Goal: Communication & Community: Answer question/provide support

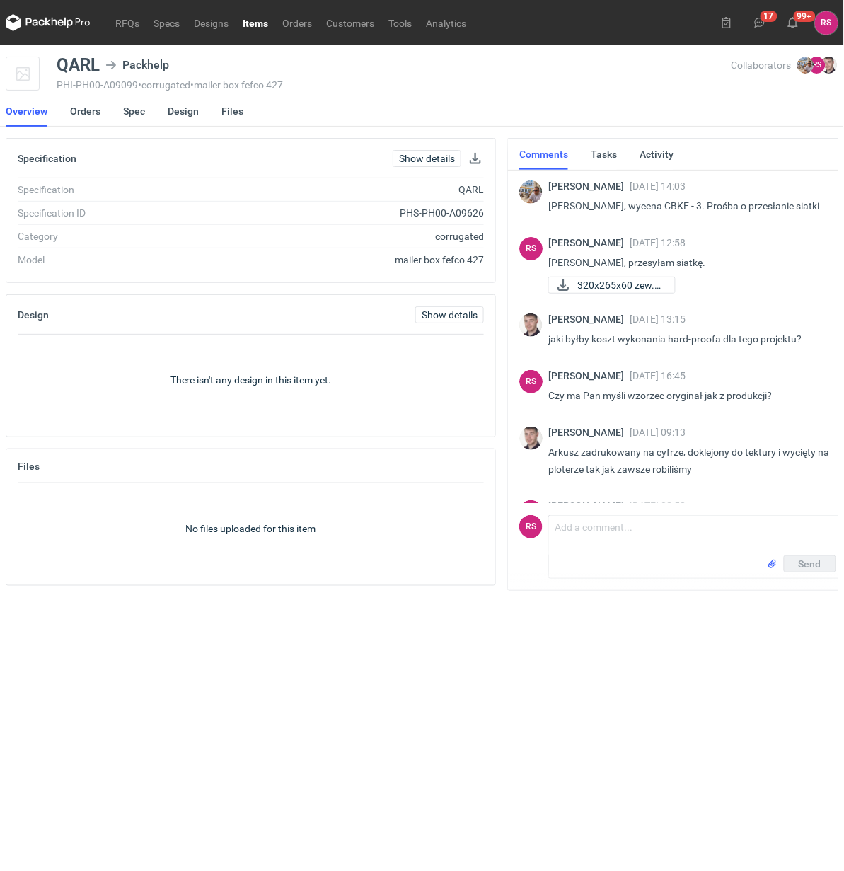
scroll to position [45, 0]
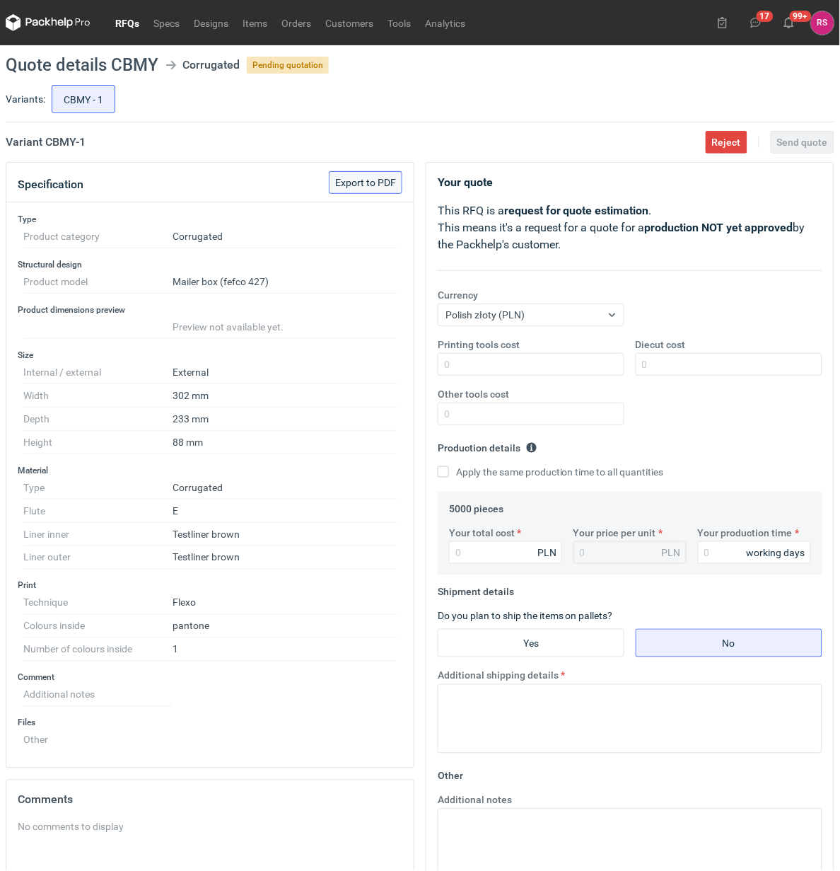
click at [380, 183] on span "Export to PDF" at bounding box center [365, 183] width 61 height 10
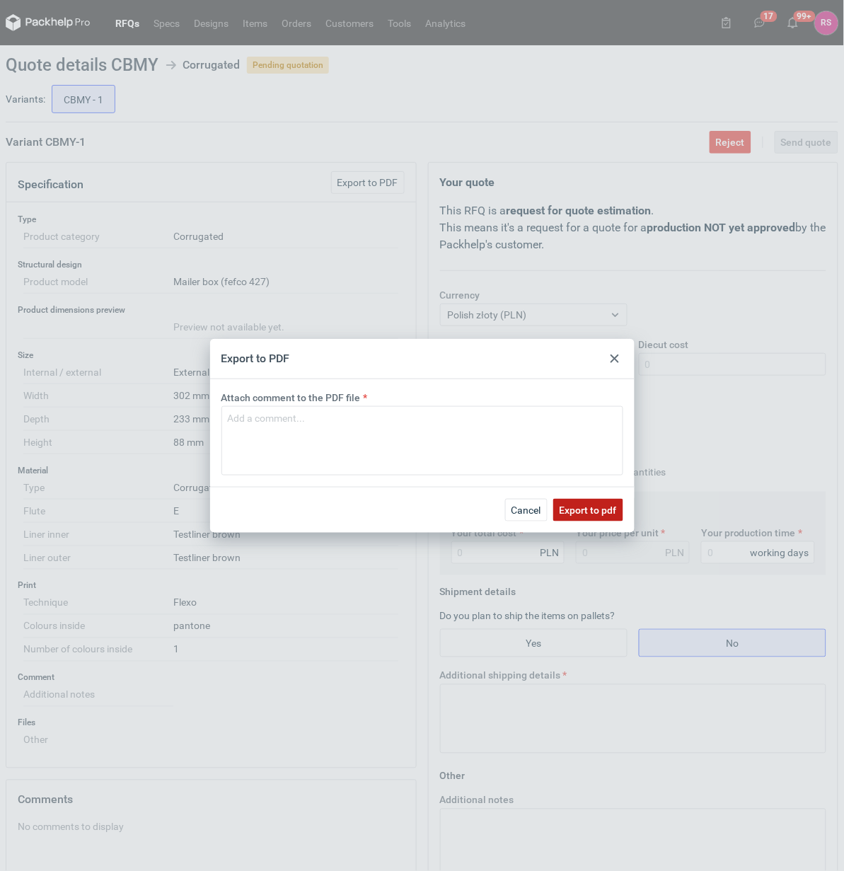
click at [596, 505] on span "Export to pdf" at bounding box center [588, 510] width 57 height 10
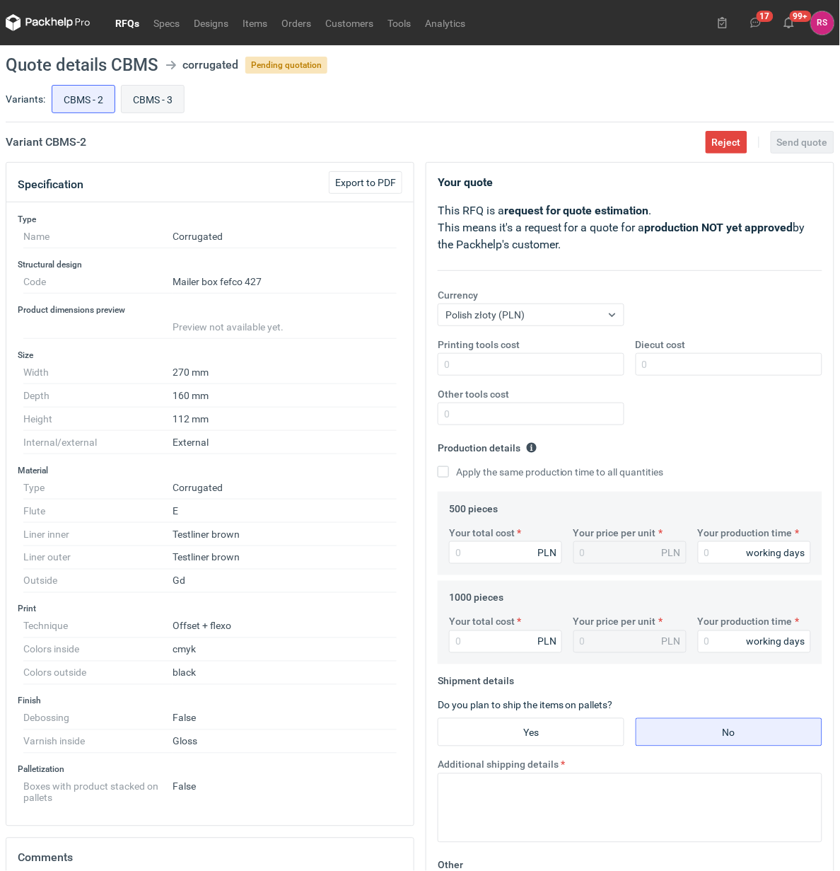
click at [154, 96] on input "CBMS - 3" at bounding box center [153, 99] width 62 height 27
radio input "true"
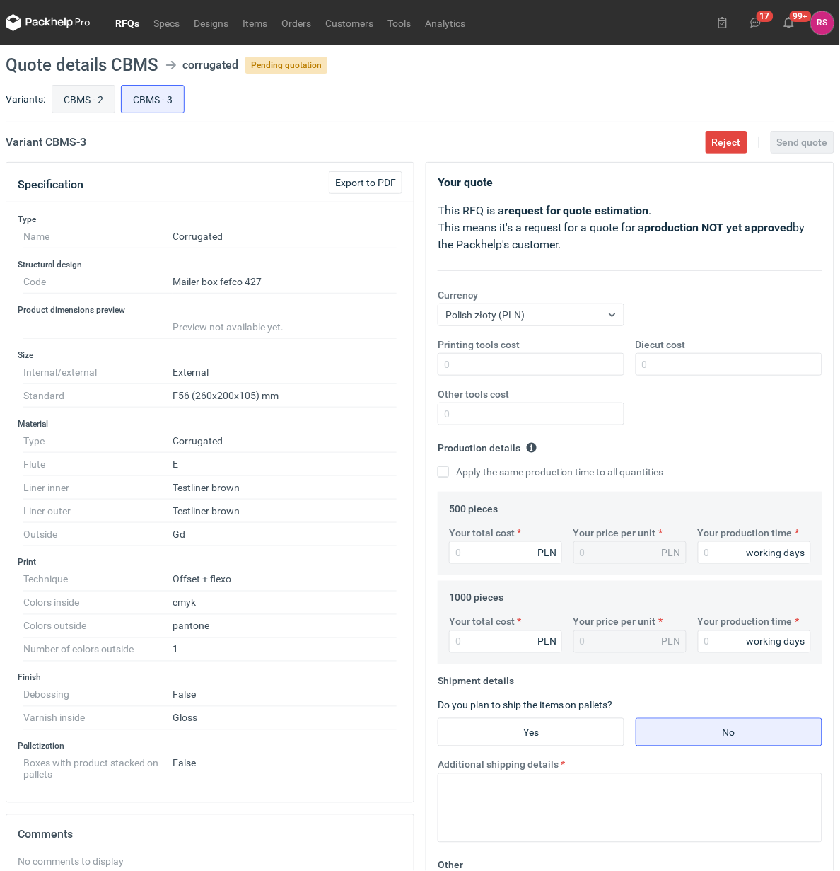
click at [88, 105] on input "CBMS - 2" at bounding box center [83, 99] width 62 height 27
radio input "true"
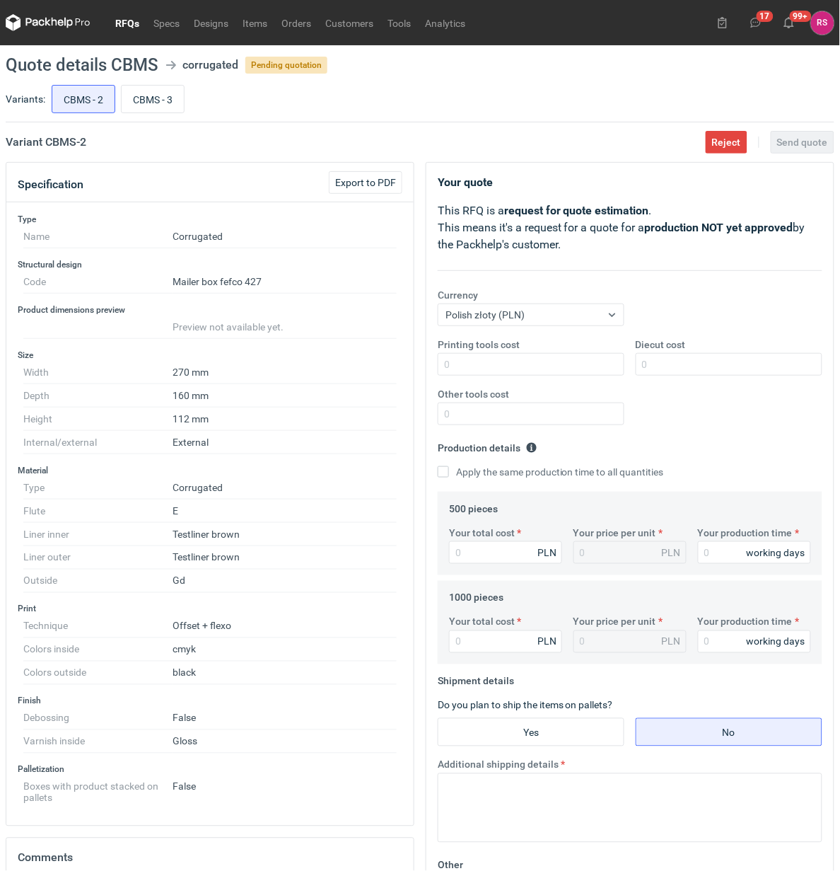
click at [189, 103] on div "CBMS - 2 CBMS - 3" at bounding box center [442, 99] width 786 height 34
click at [149, 96] on input "CBMS - 3" at bounding box center [153, 99] width 62 height 27
radio input "true"
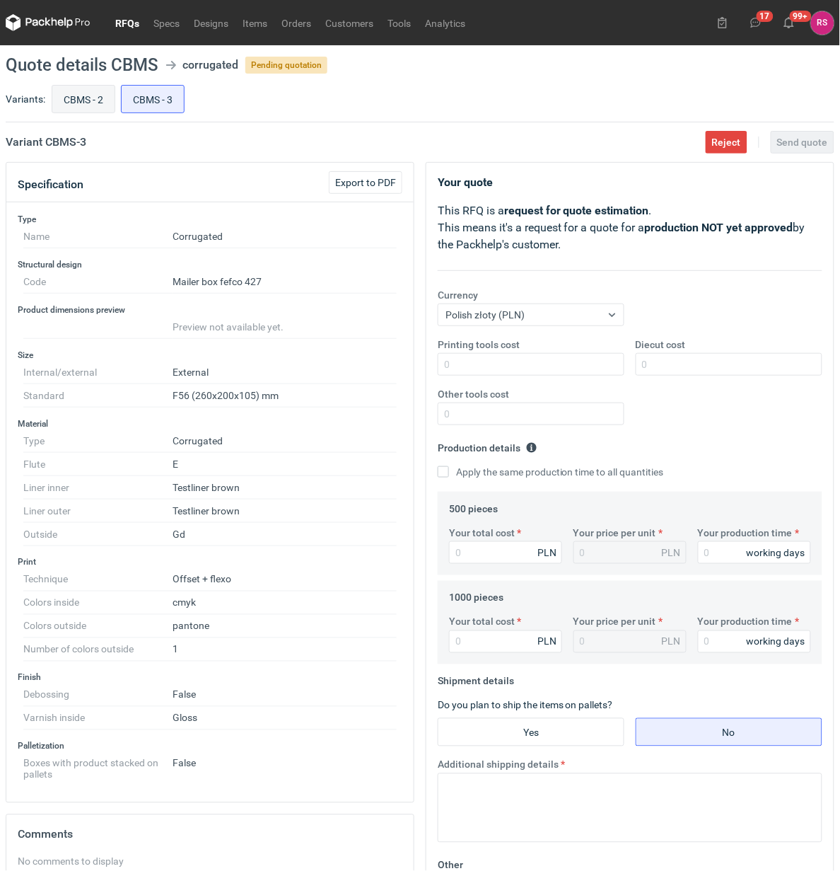
click at [89, 99] on input "CBMS - 2" at bounding box center [83, 99] width 62 height 27
radio input "true"
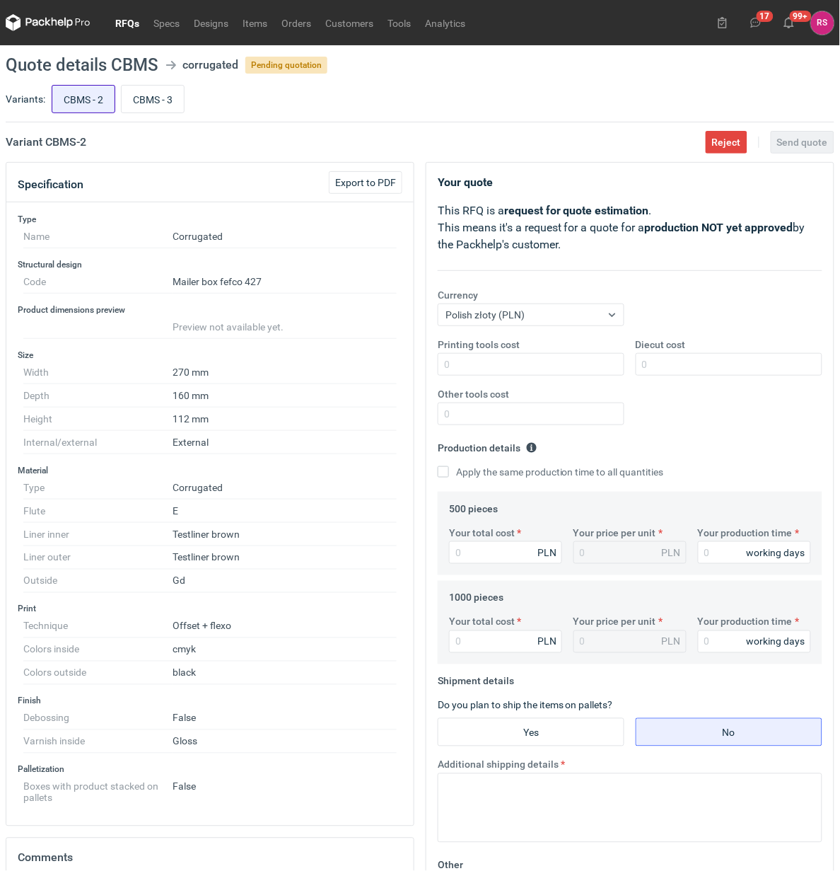
click at [89, 99] on input "CBMS - 2" at bounding box center [83, 99] width 62 height 27
click at [160, 105] on input "CBMS - 3" at bounding box center [153, 99] width 62 height 27
radio input "true"
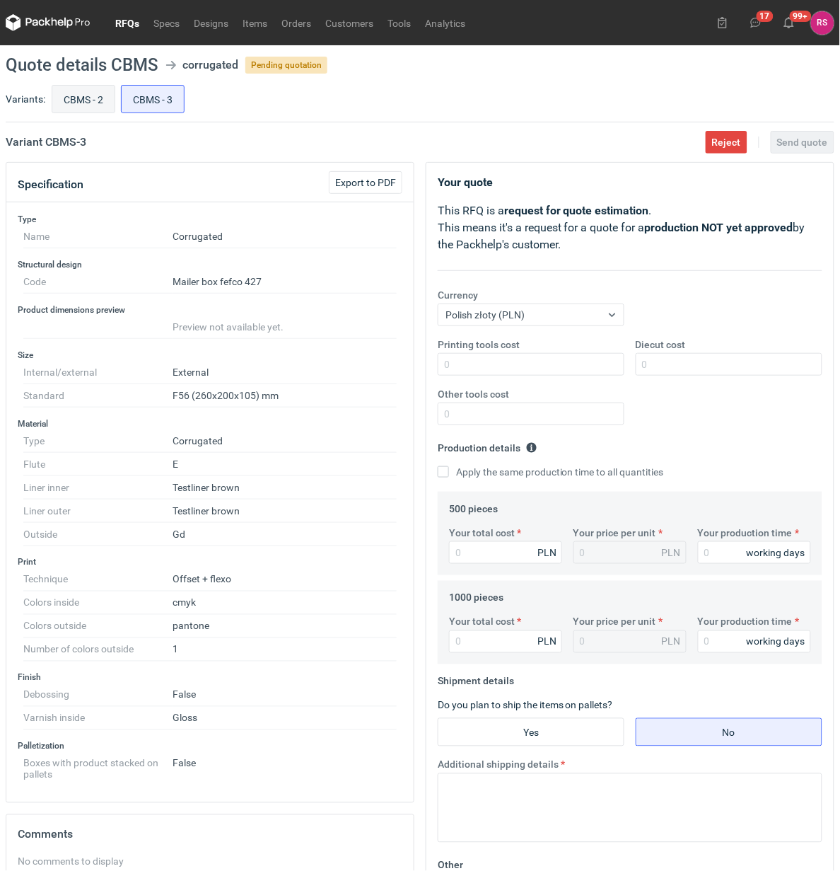
click at [85, 105] on input "CBMS - 2" at bounding box center [83, 99] width 62 height 27
radio input "true"
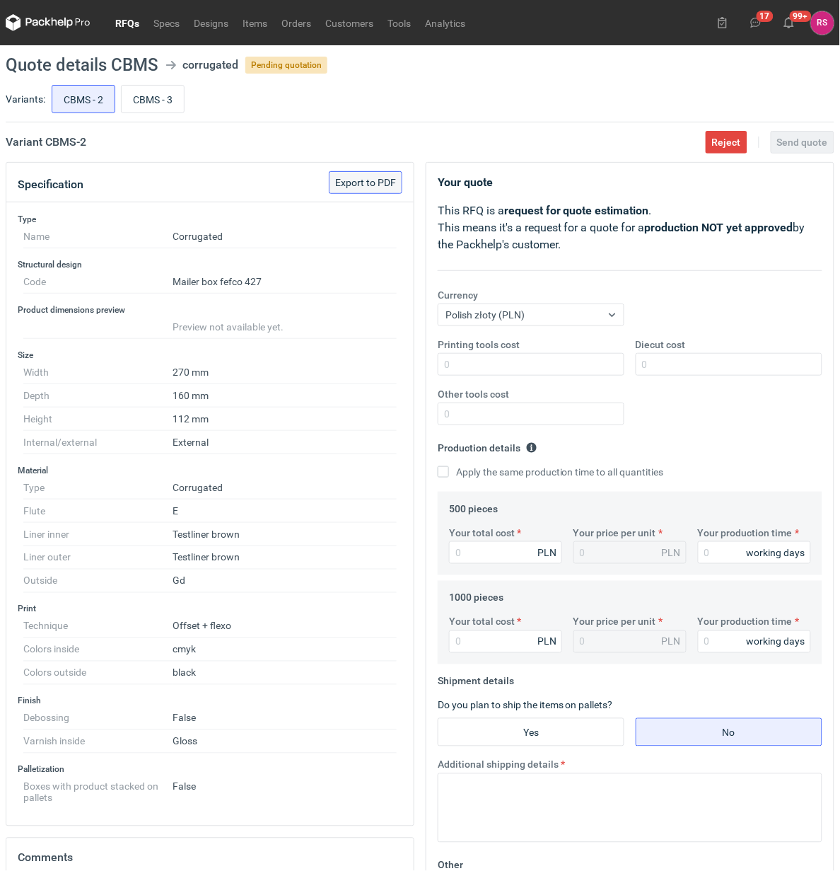
click at [369, 185] on span "Export to PDF" at bounding box center [365, 183] width 61 height 10
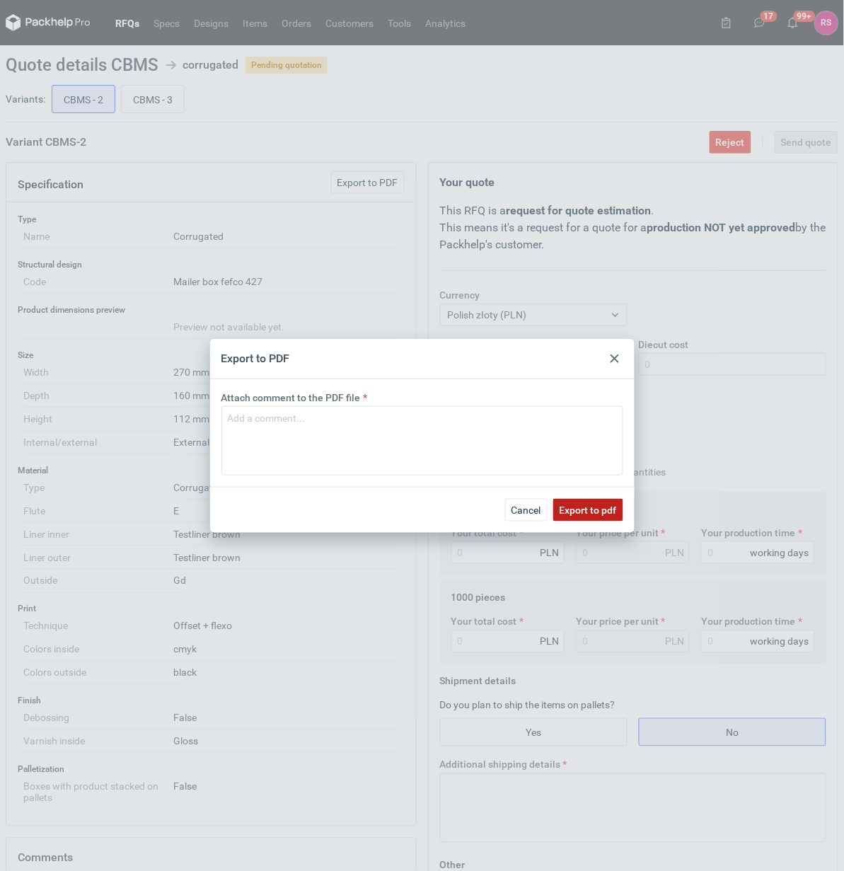
click at [581, 508] on span "Export to pdf" at bounding box center [588, 510] width 57 height 10
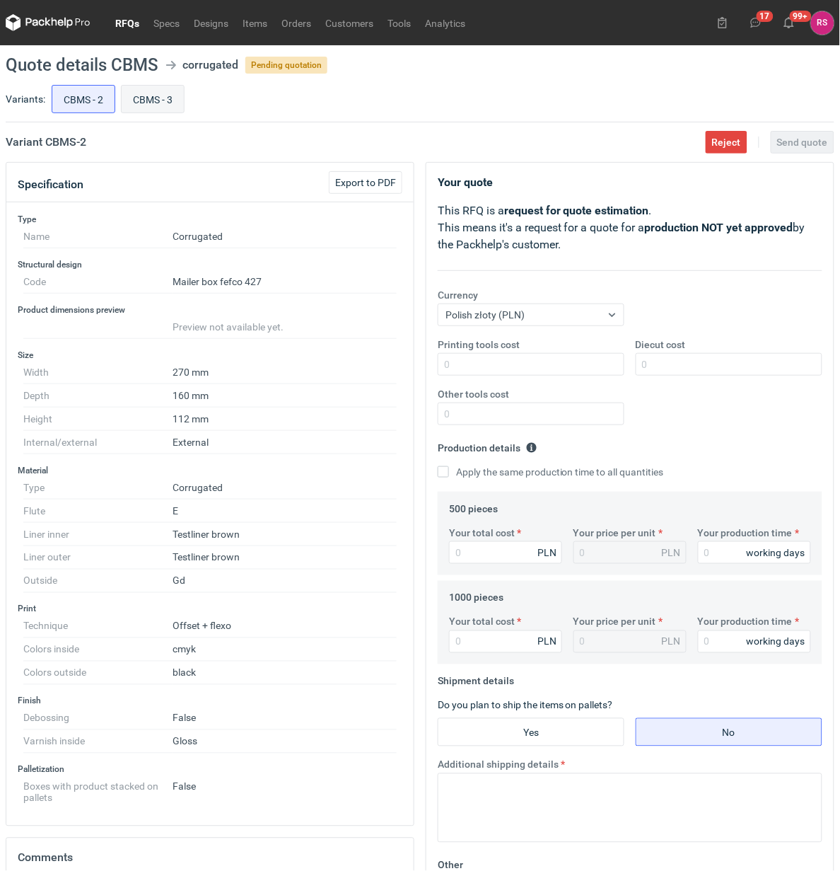
click at [149, 96] on input "CBMS - 3" at bounding box center [153, 99] width 62 height 27
radio input "true"
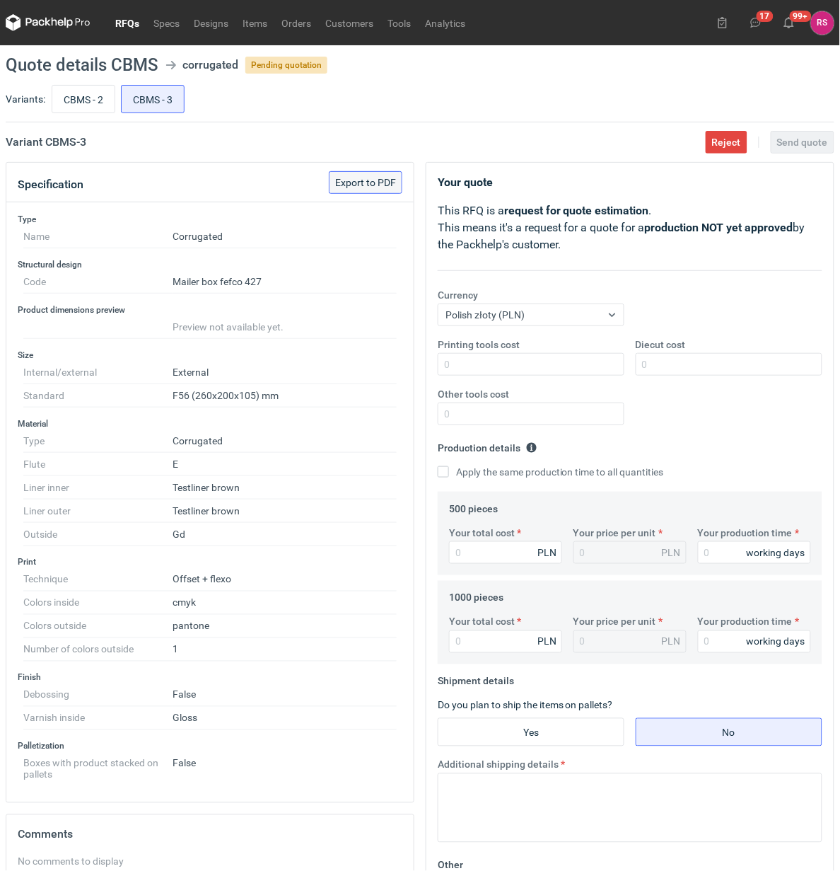
click at [369, 187] on span "Export to PDF" at bounding box center [365, 183] width 61 height 10
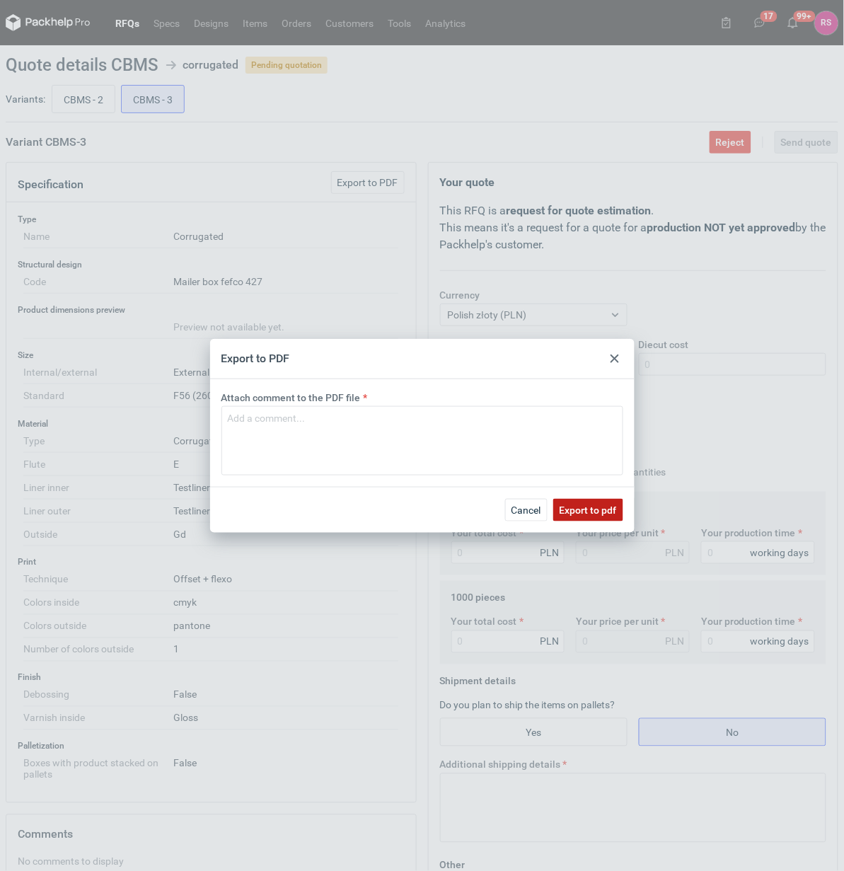
click at [584, 507] on span "Export to pdf" at bounding box center [588, 510] width 57 height 10
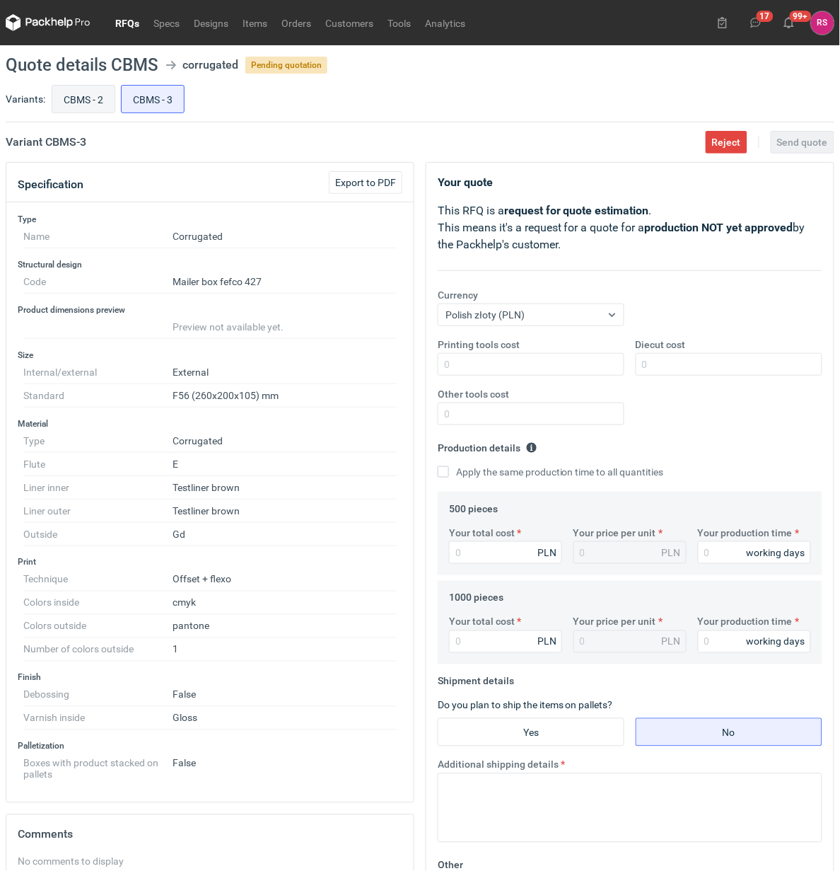
click at [82, 104] on input "CBMS - 2" at bounding box center [83, 99] width 62 height 27
radio input "true"
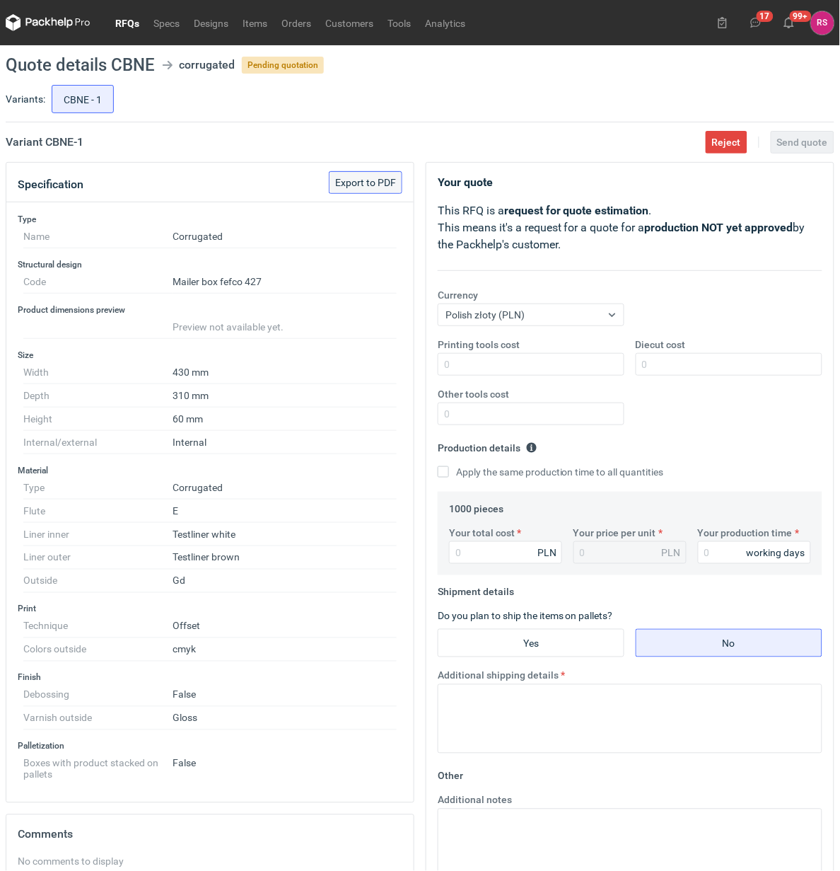
click at [371, 186] on span "Export to PDF" at bounding box center [365, 183] width 61 height 10
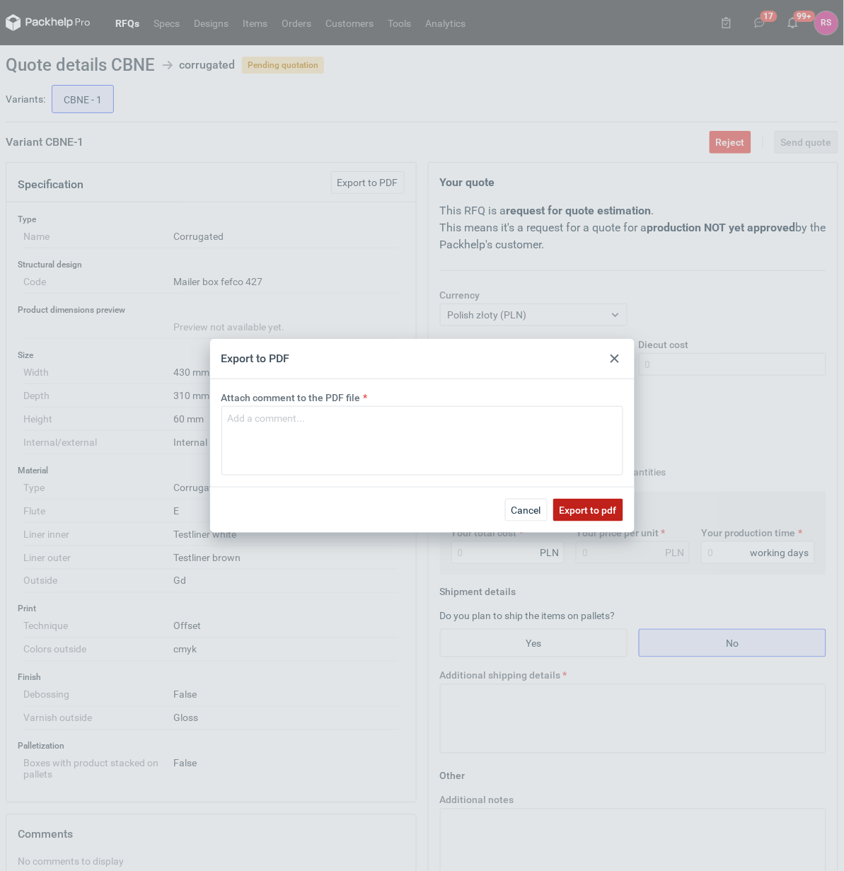
click at [585, 508] on span "Export to pdf" at bounding box center [588, 510] width 57 height 10
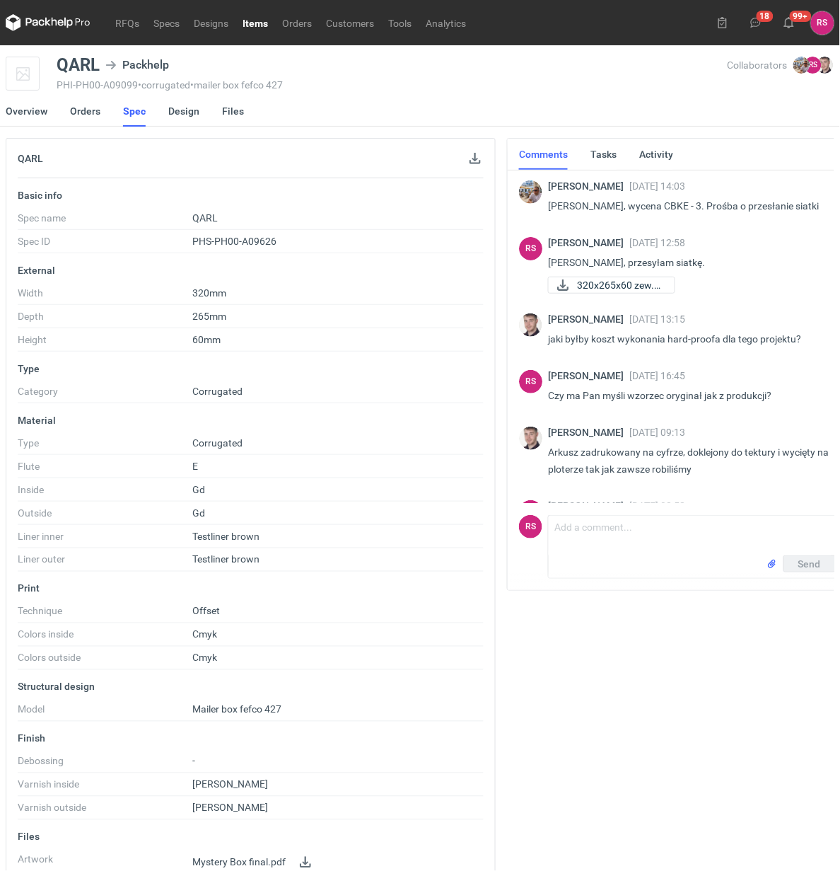
scroll to position [44, 0]
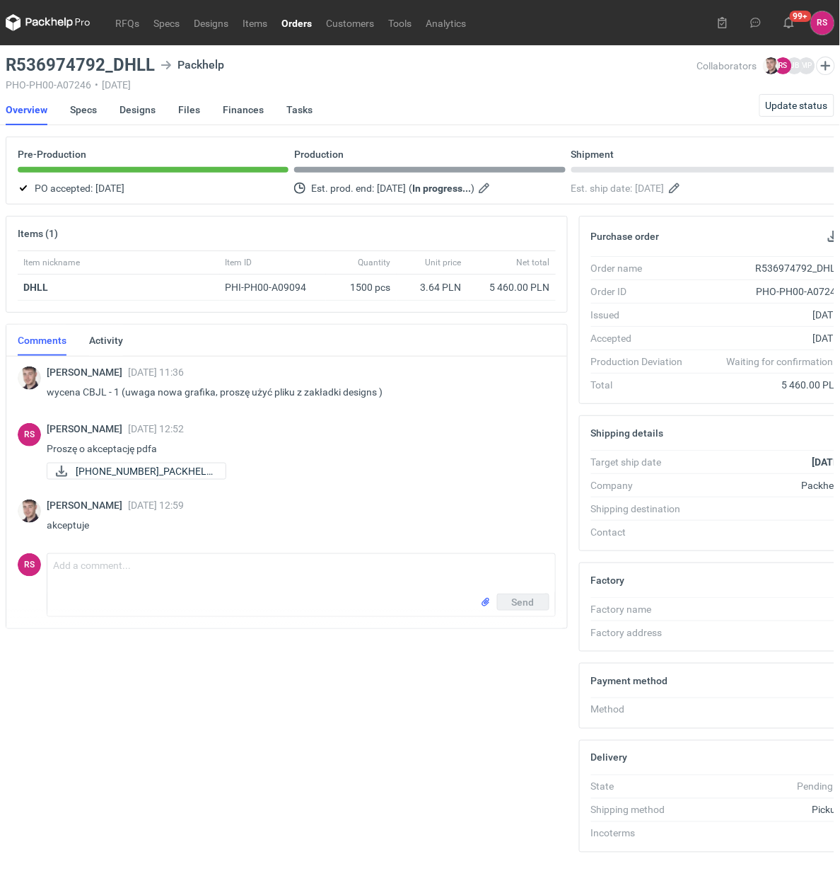
click at [291, 22] on link "Orders" at bounding box center [296, 22] width 45 height 17
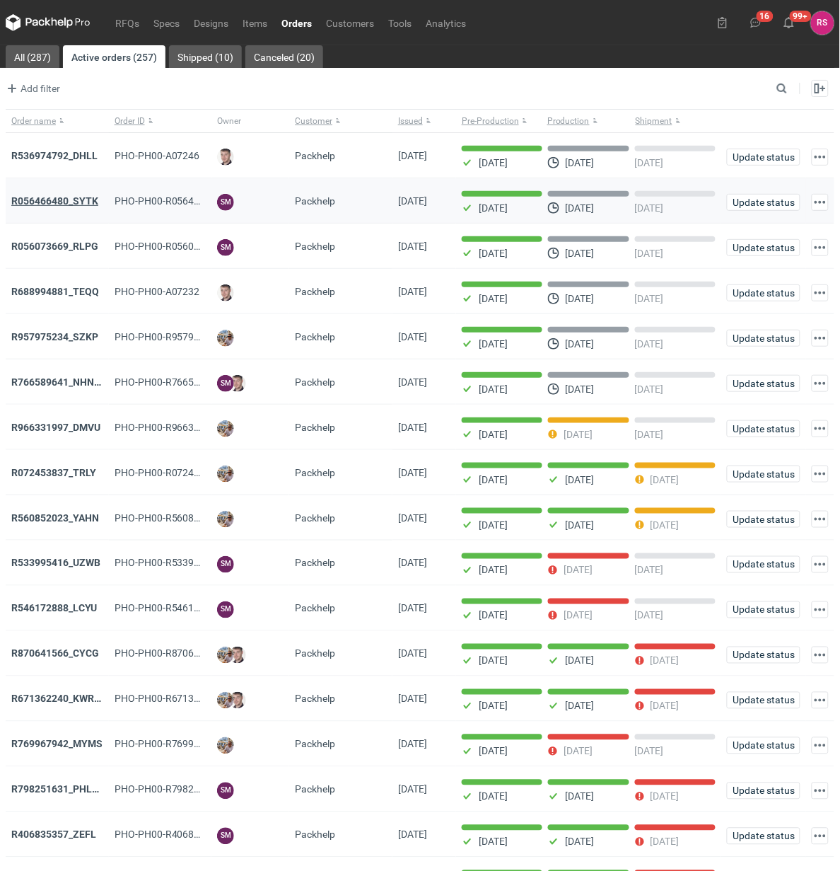
click at [57, 205] on strong "R056466480_SYTK" at bounding box center [54, 200] width 87 height 11
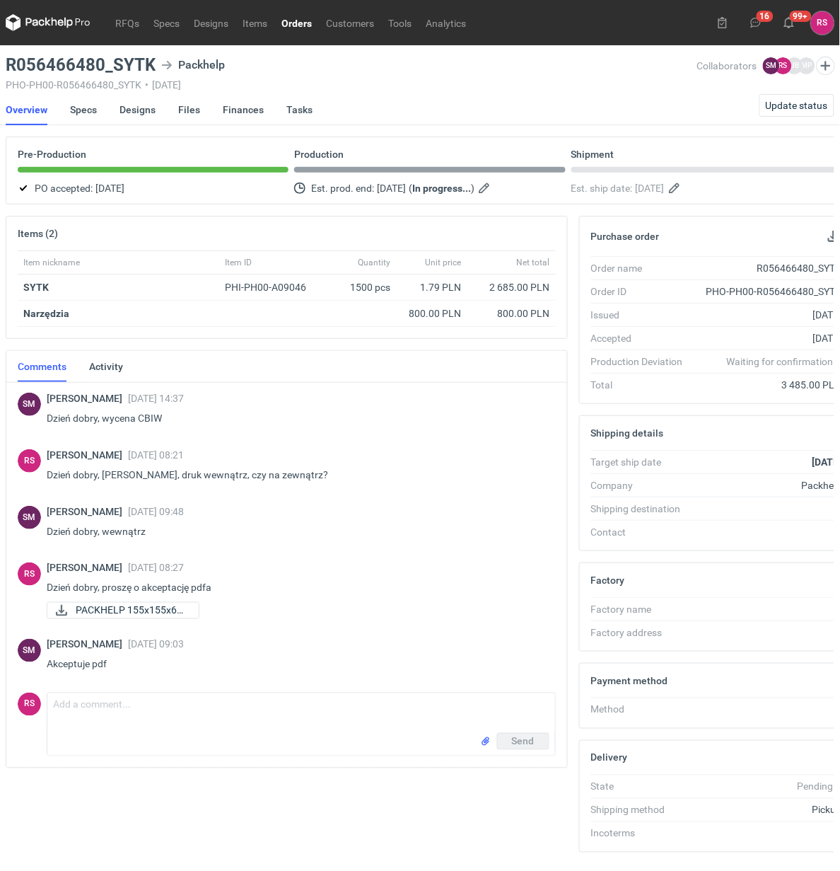
click at [301, 18] on link "Orders" at bounding box center [296, 22] width 45 height 17
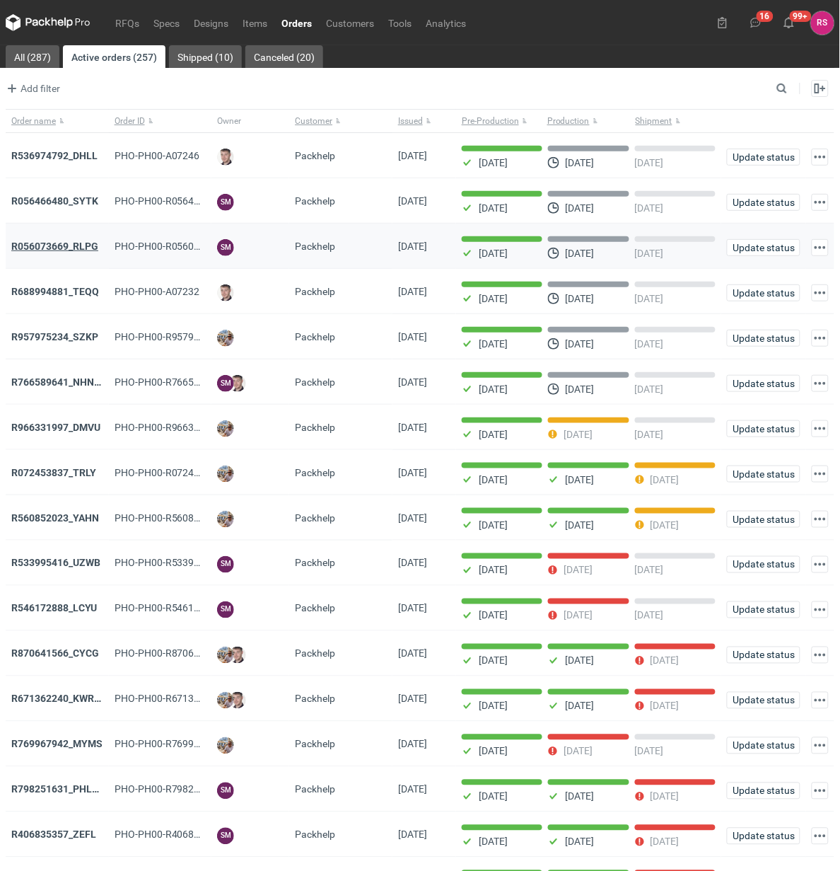
click at [54, 245] on strong "R056073669_RLPG" at bounding box center [54, 246] width 87 height 11
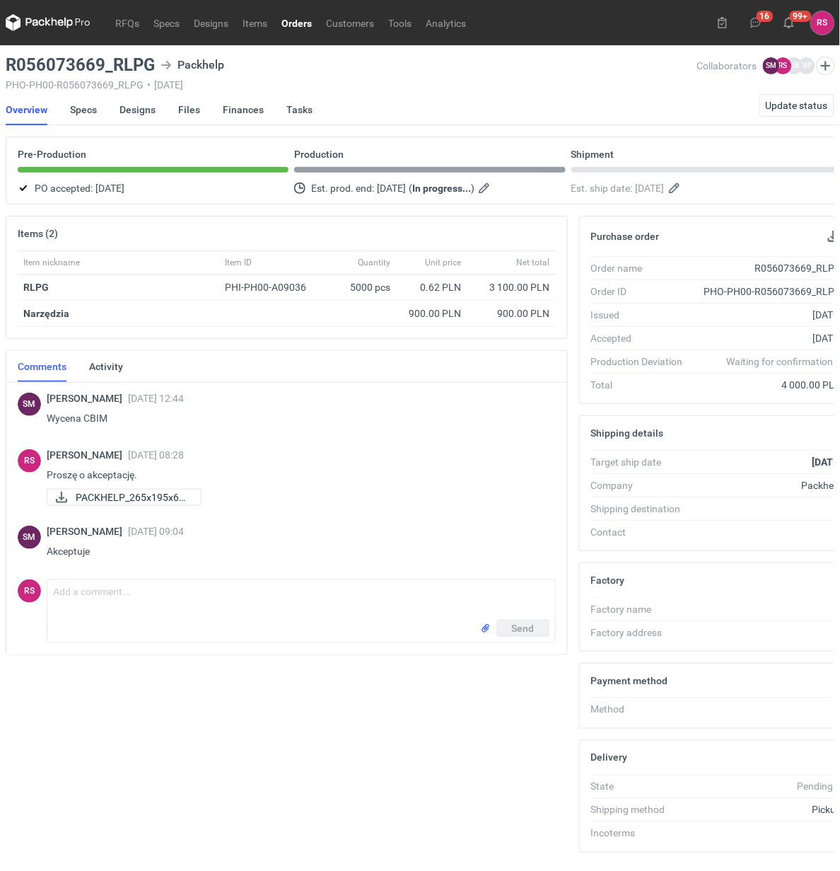
click at [298, 23] on link "Orders" at bounding box center [296, 22] width 45 height 17
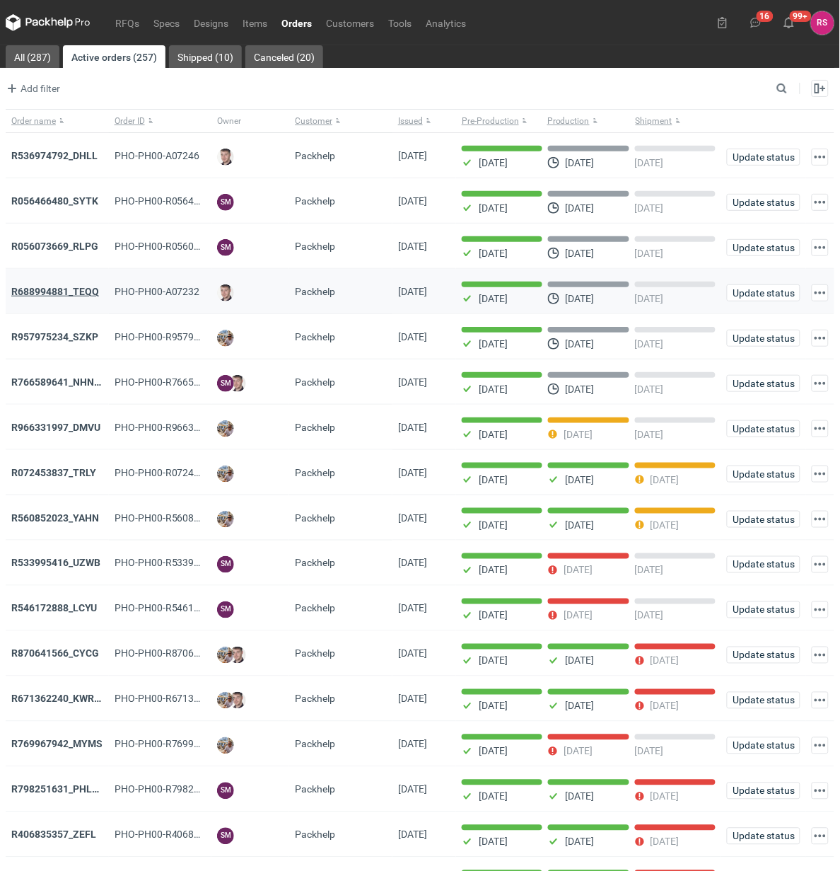
click at [66, 294] on strong "R688994881_TEQQ" at bounding box center [55, 291] width 88 height 11
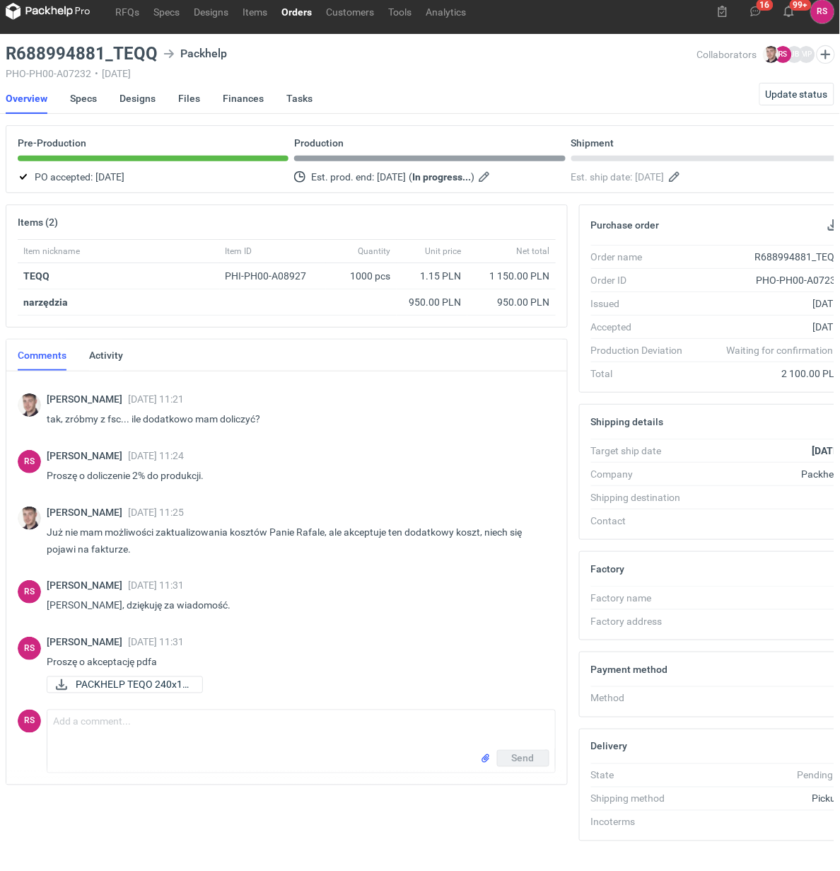
scroll to position [46, 0]
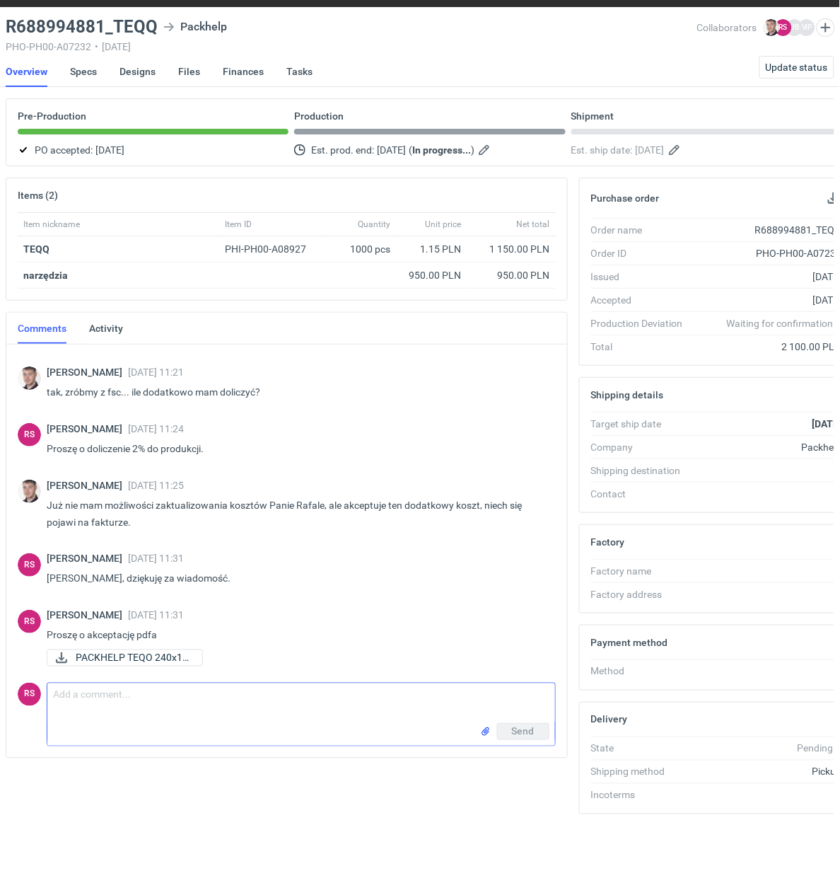
click at [248, 692] on textarea "Comment message" at bounding box center [301, 703] width 508 height 40
type textarea "[PERSON_NAME], proszę o akceptację pdfa."
click at [524, 727] on span "Send" at bounding box center [523, 732] width 23 height 10
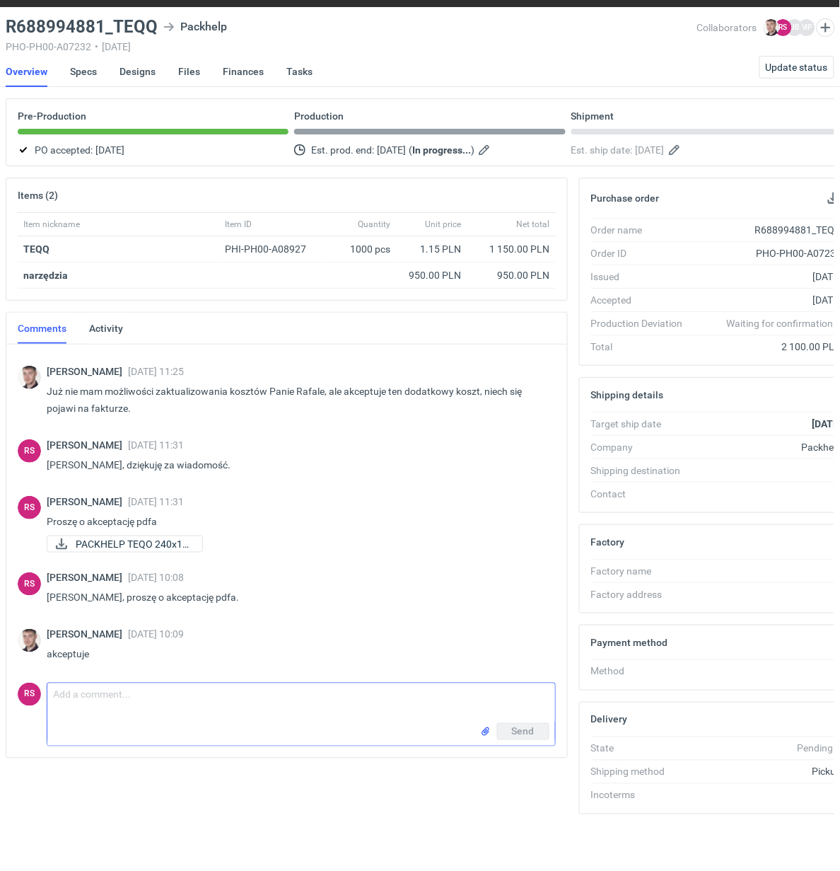
scroll to position [175, 0]
